Goal: Information Seeking & Learning: Learn about a topic

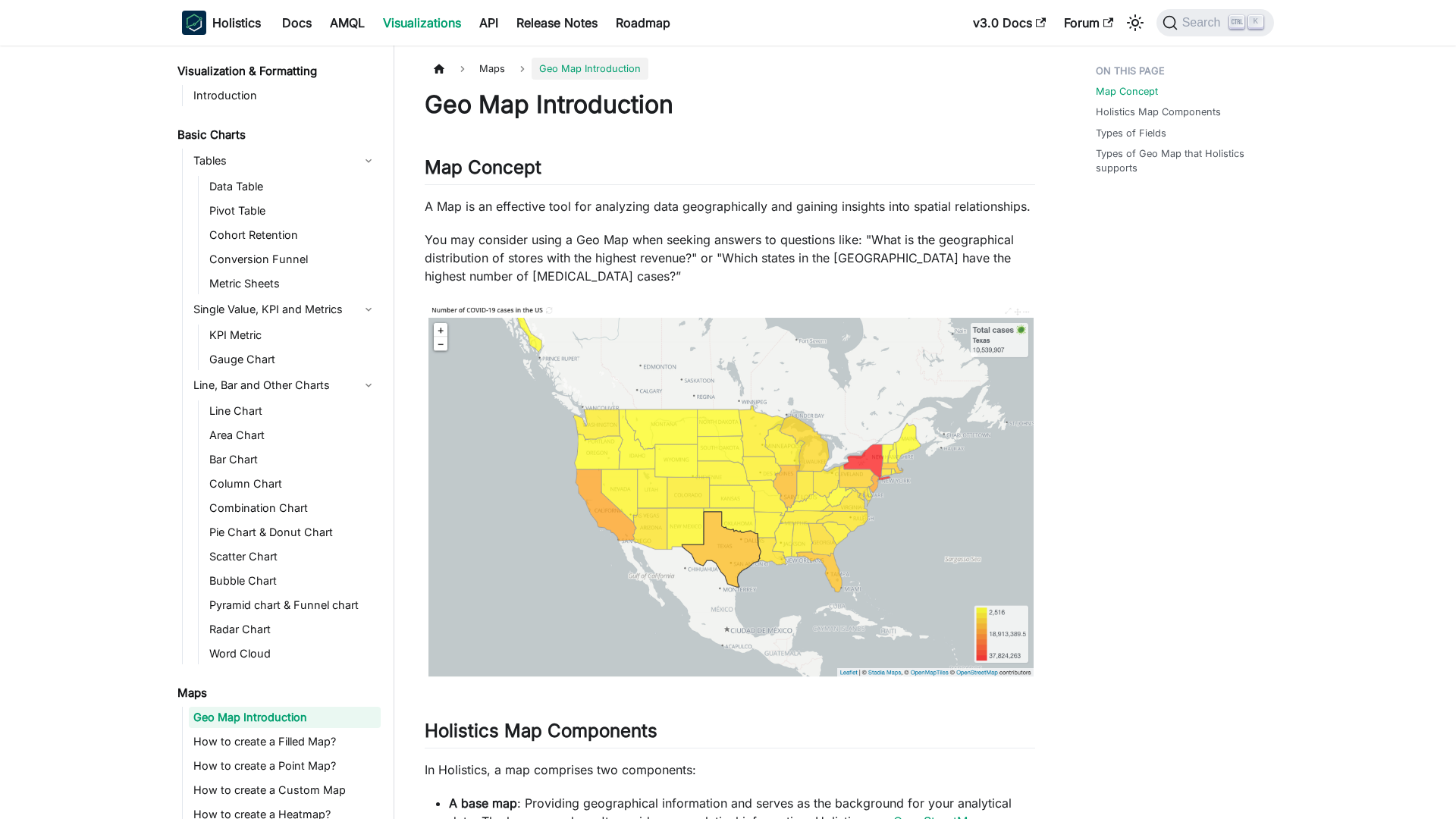
scroll to position [63, 0]
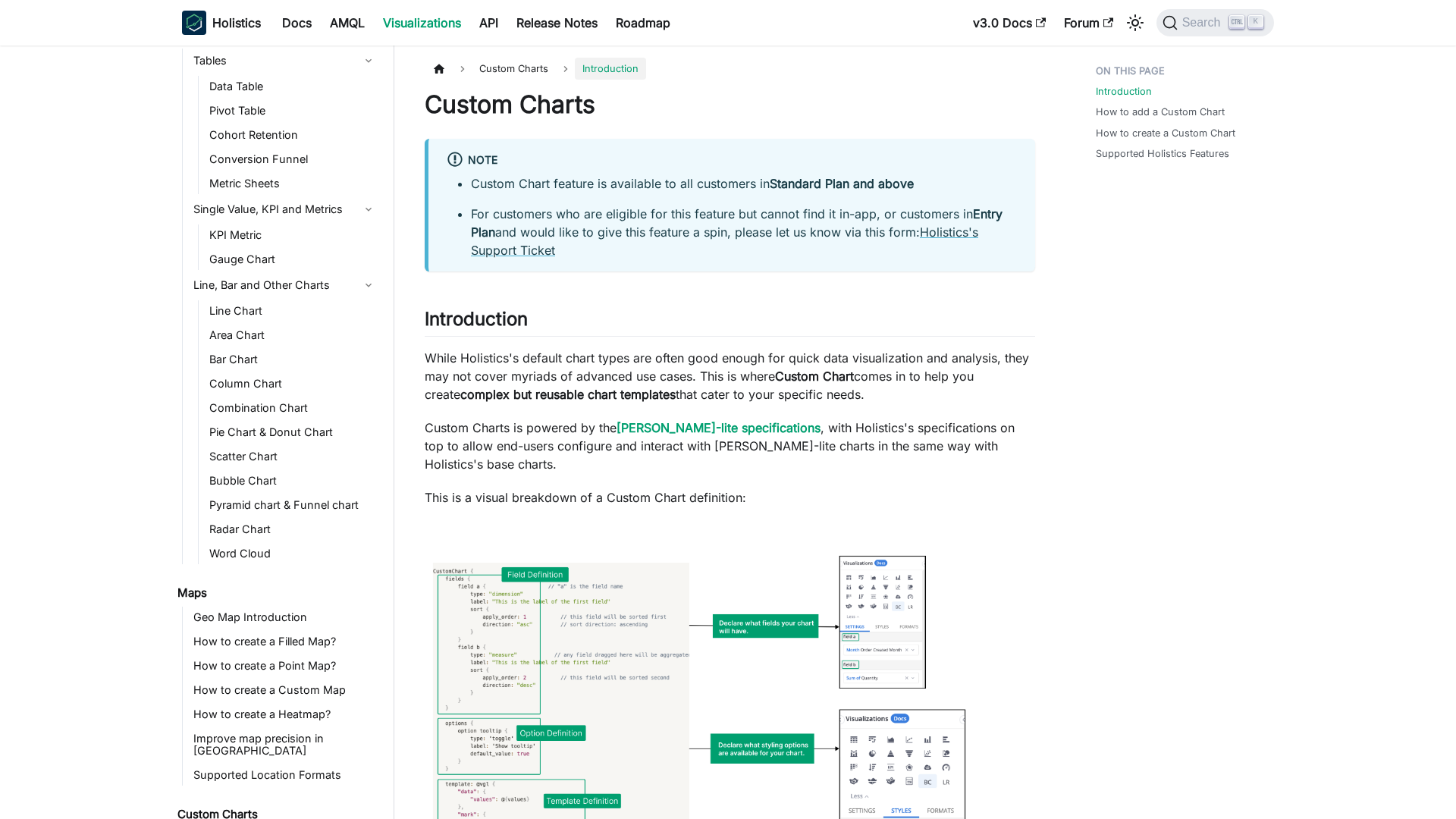
scroll to position [273, 0]
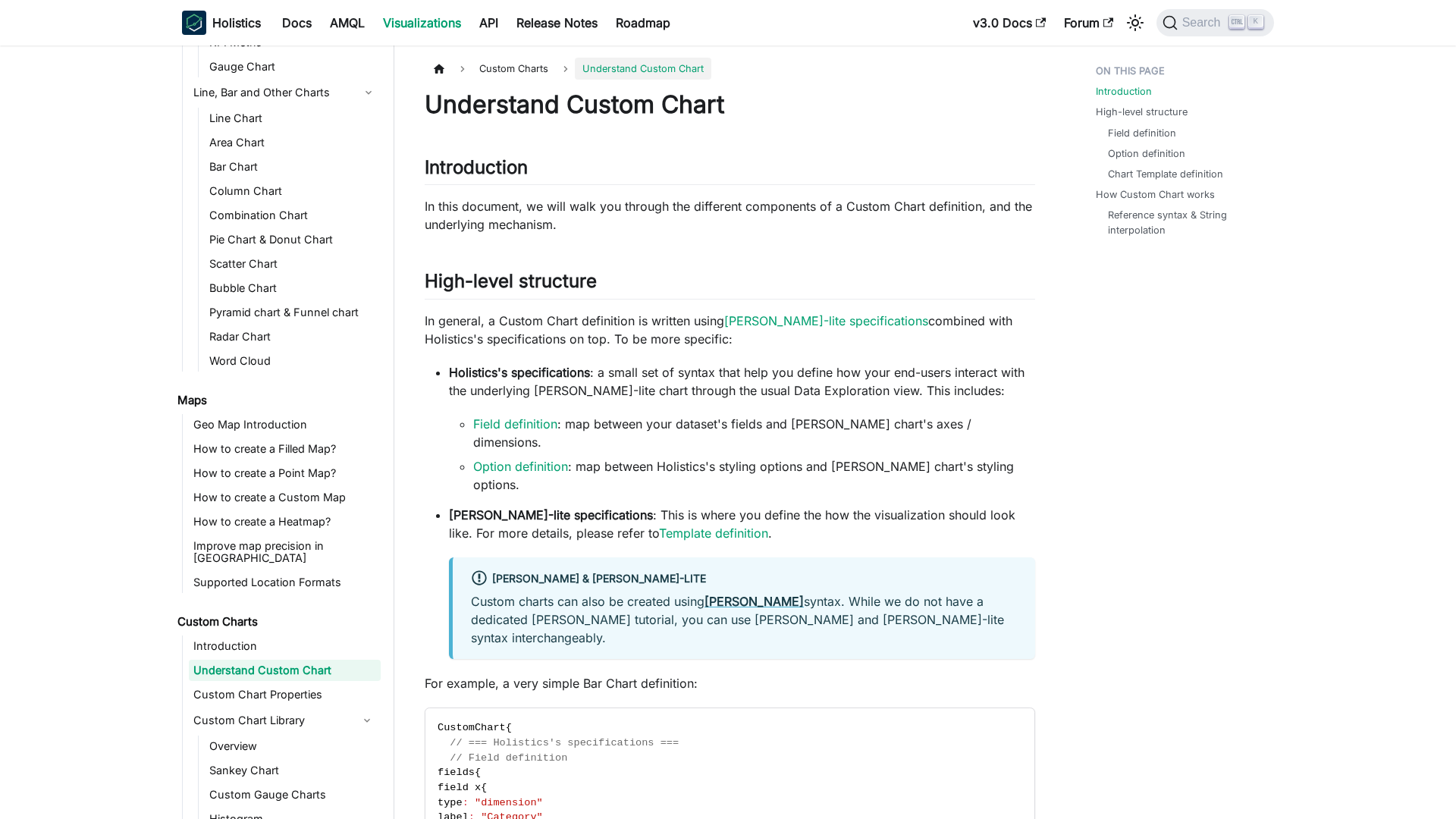
scroll to position [298, 0]
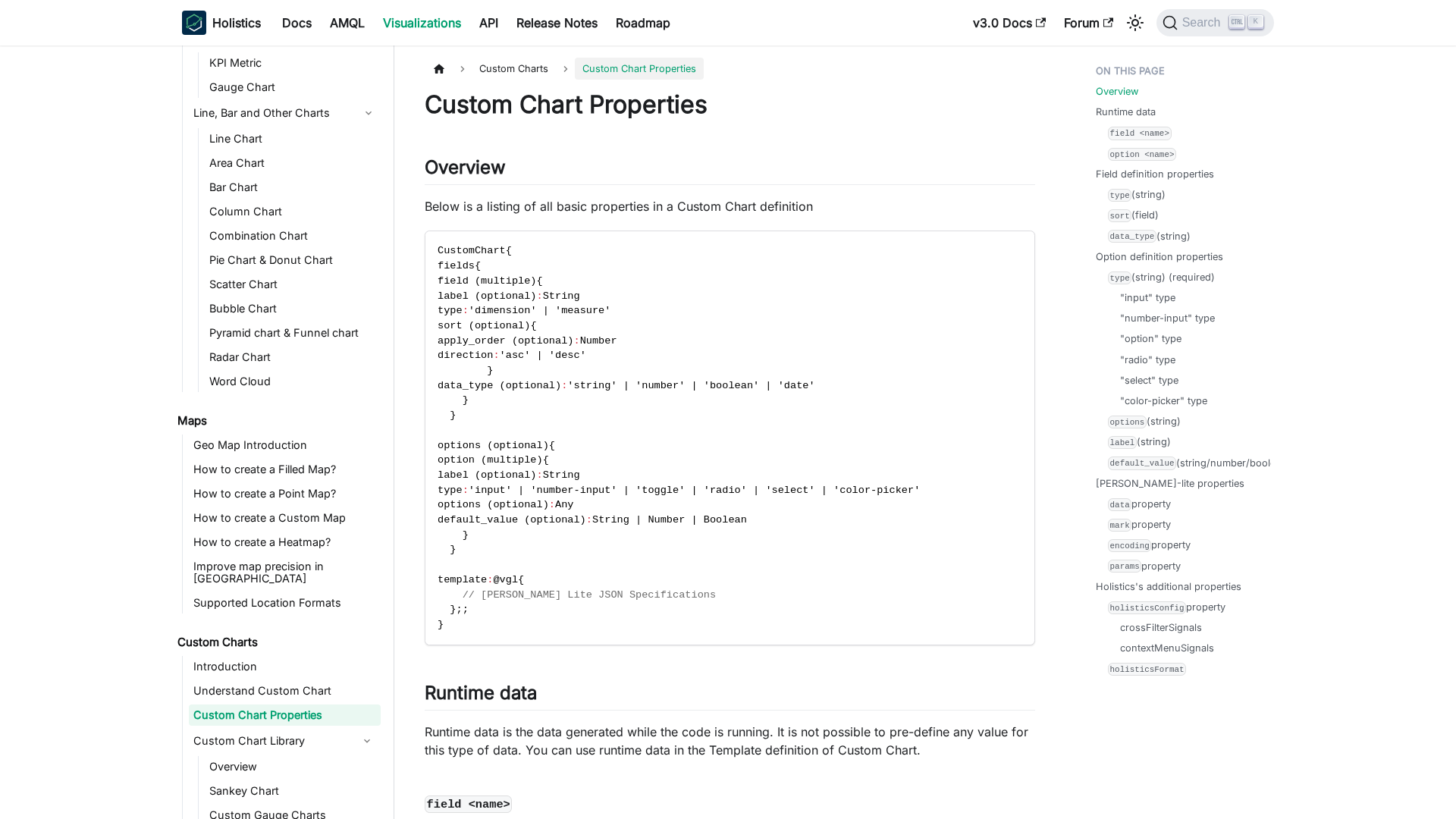
scroll to position [322, 0]
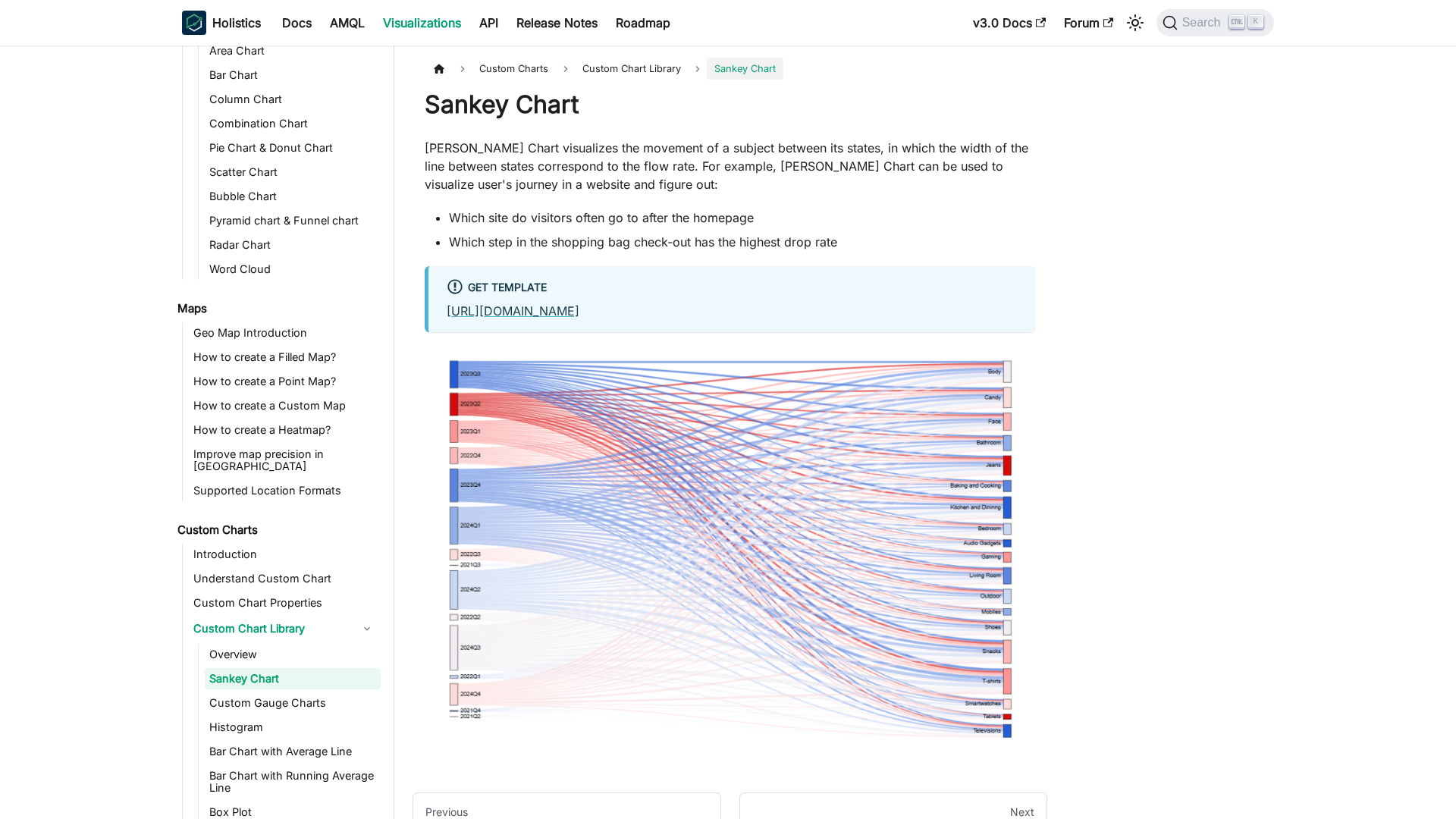
scroll to position [397, 0]
